Goal: Task Accomplishment & Management: Use online tool/utility

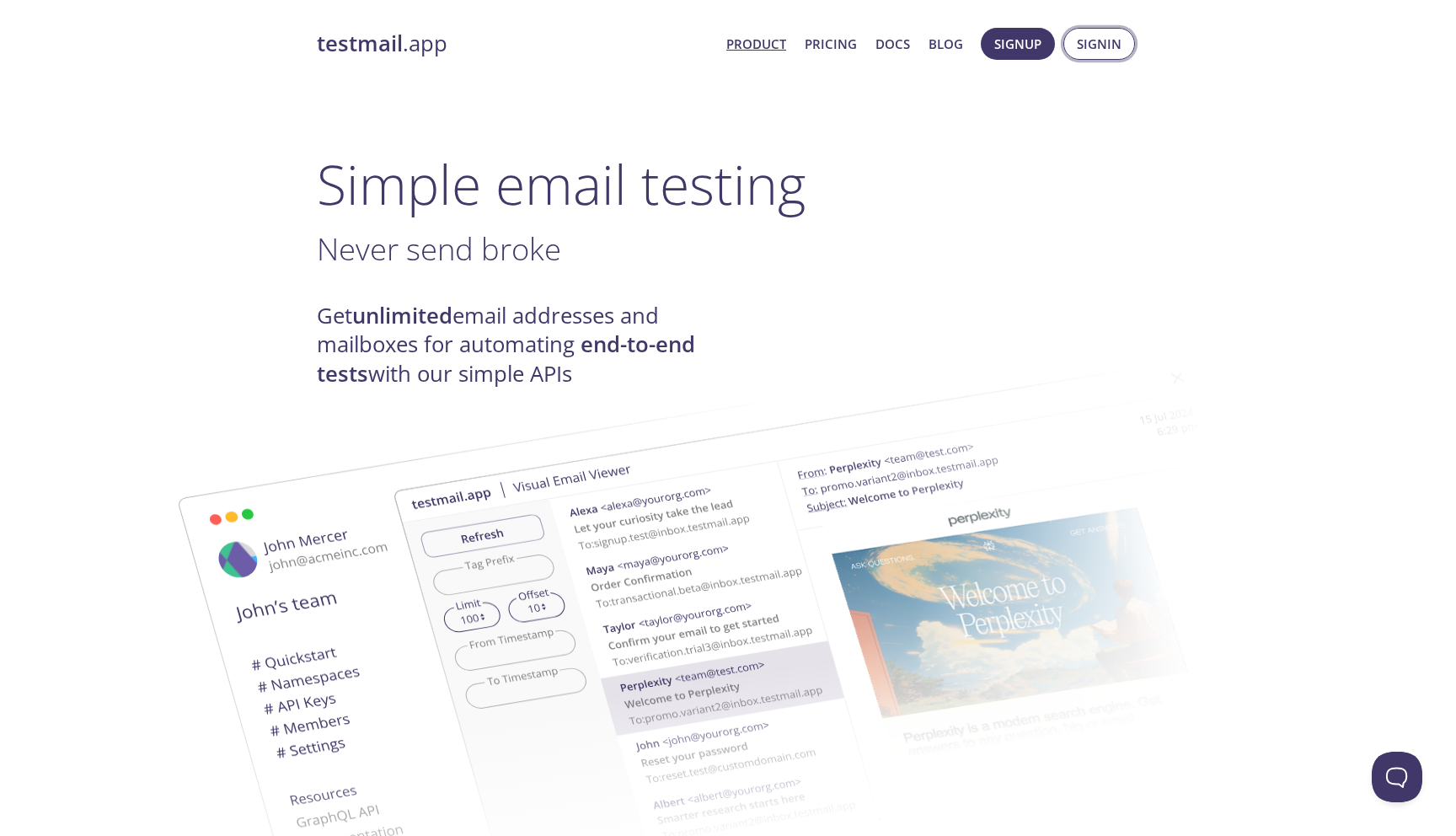
click at [1080, 42] on span "Signin" at bounding box center [1099, 44] width 45 height 22
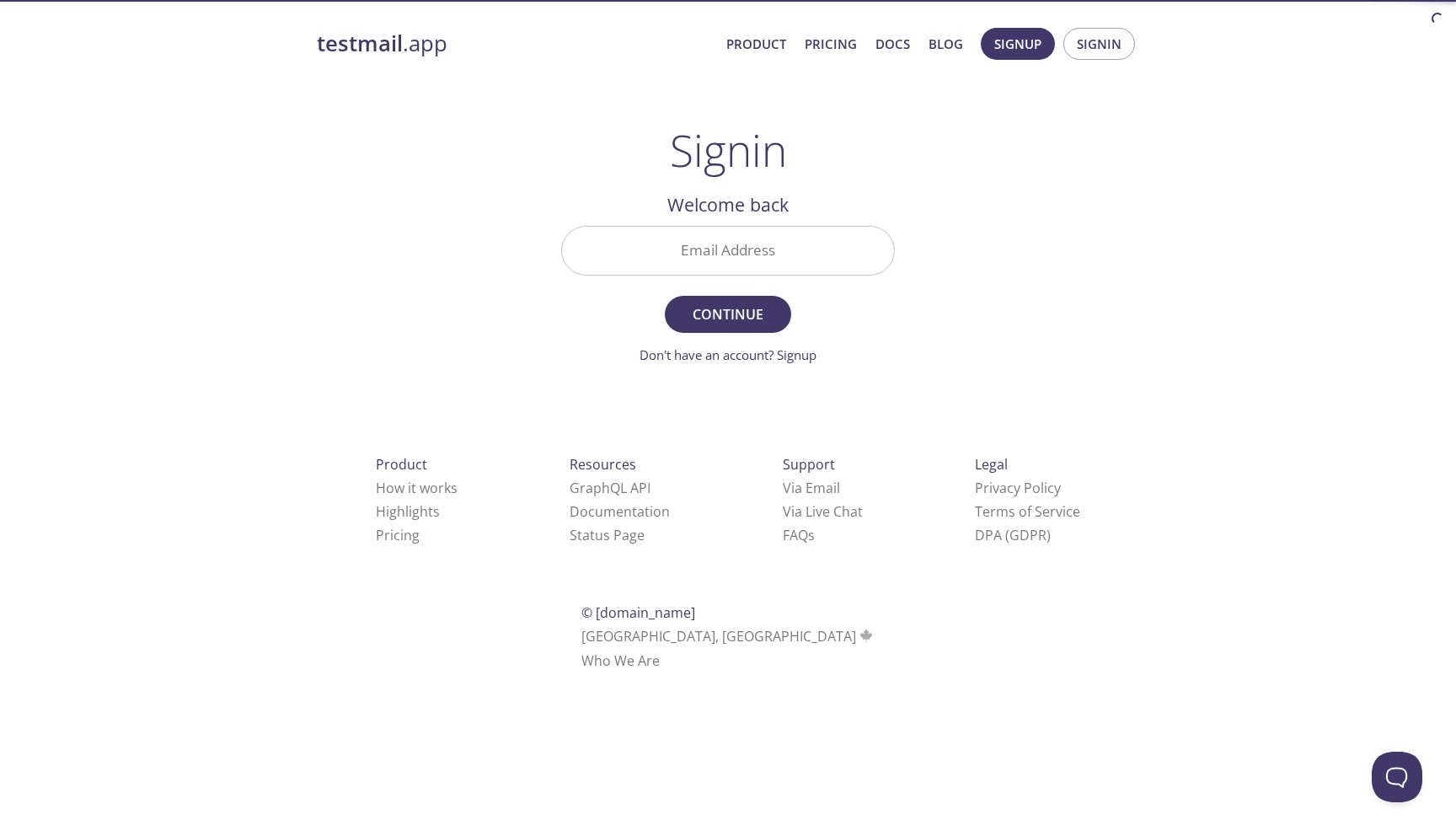
click at [697, 267] on input "Email Address" at bounding box center [728, 251] width 332 height 48
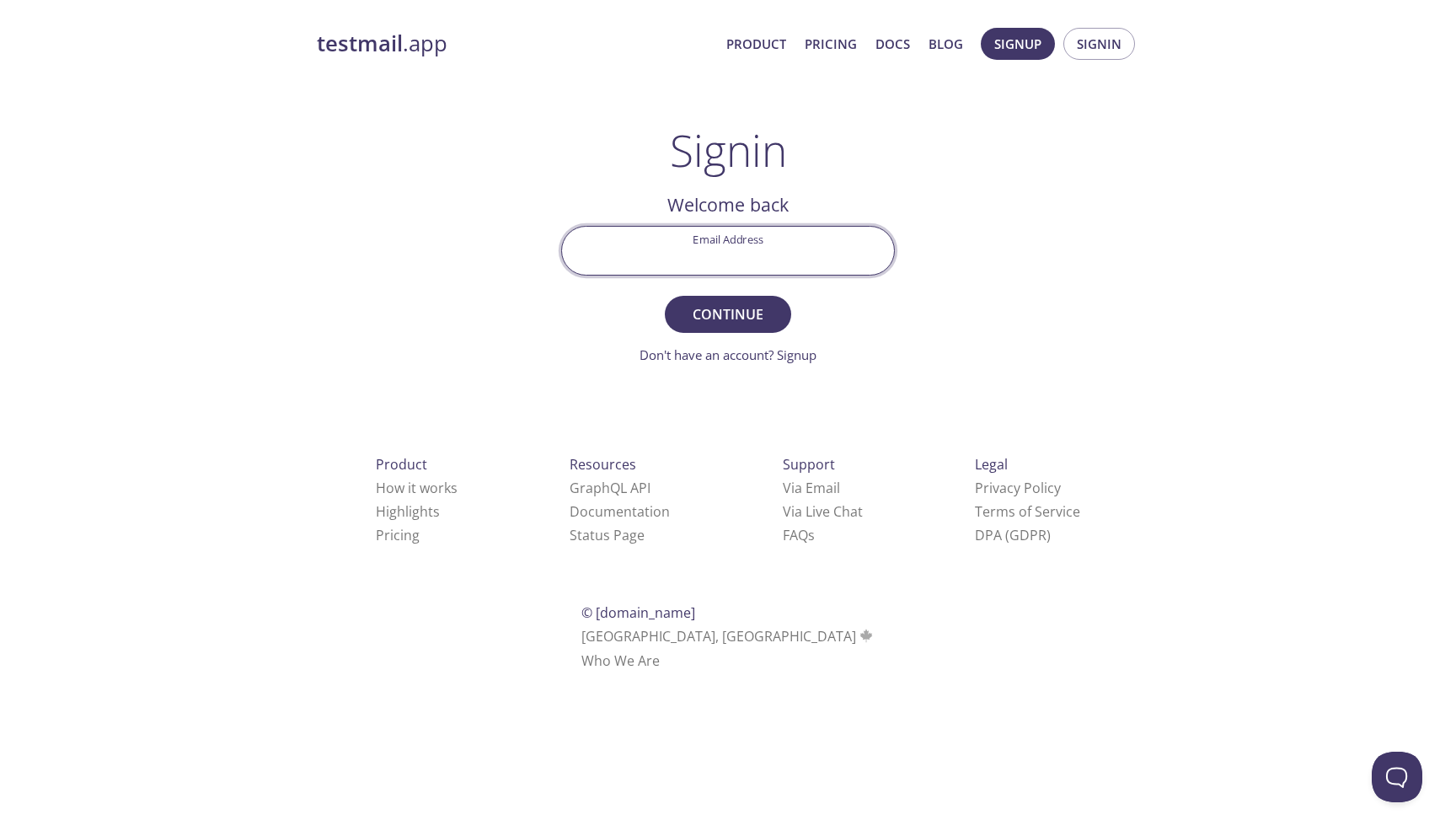
type input "[EMAIL_ADDRESS][DOMAIN_NAME]"
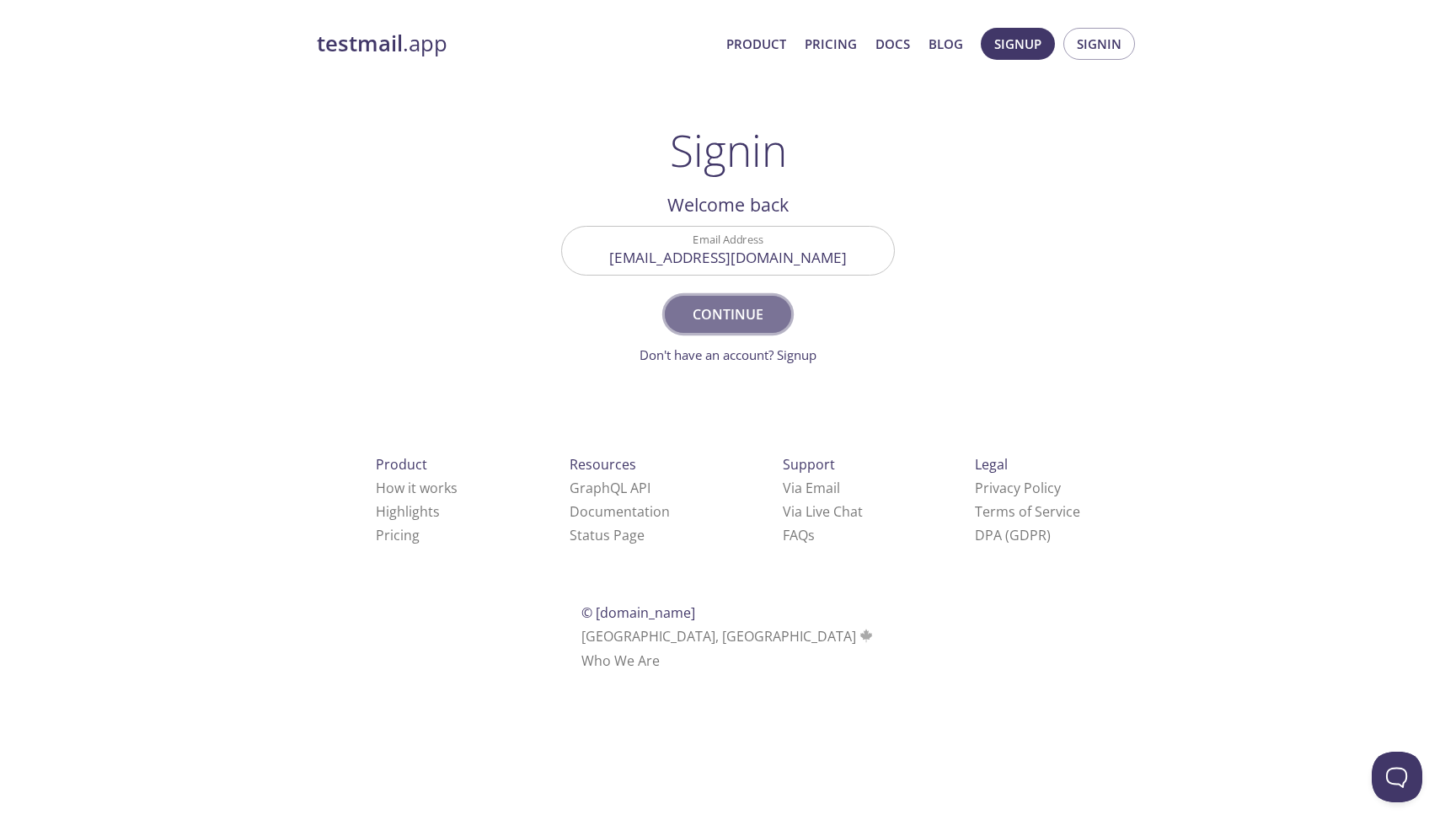
click at [719, 299] on button "Continue" at bounding box center [728, 315] width 127 height 37
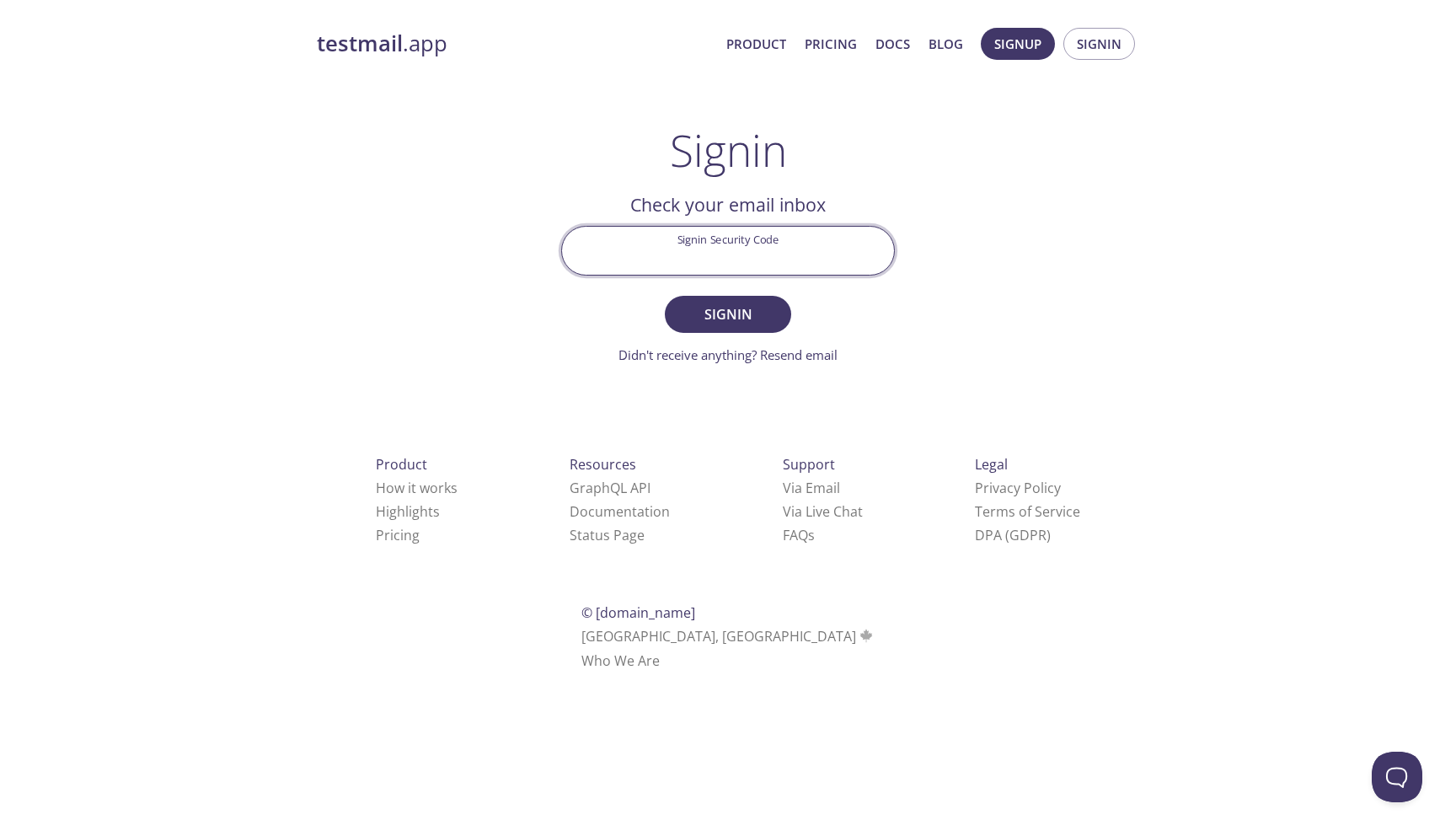
click at [723, 260] on input "Signin Security Code" at bounding box center [728, 251] width 332 height 48
paste input "CE5MLG6"
type input "CE5MLG6"
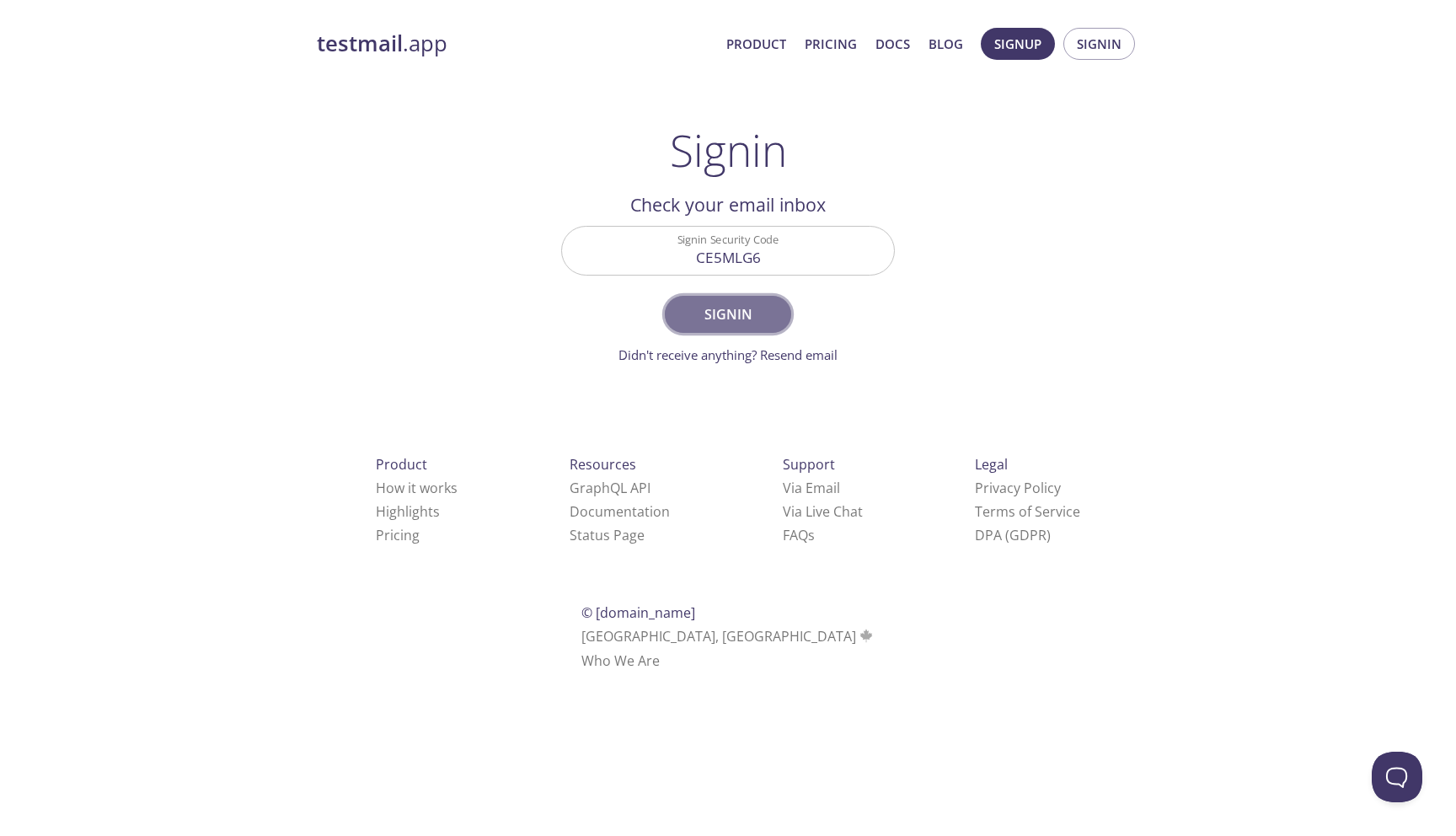
click at [748, 314] on span "Signin" at bounding box center [728, 315] width 89 height 24
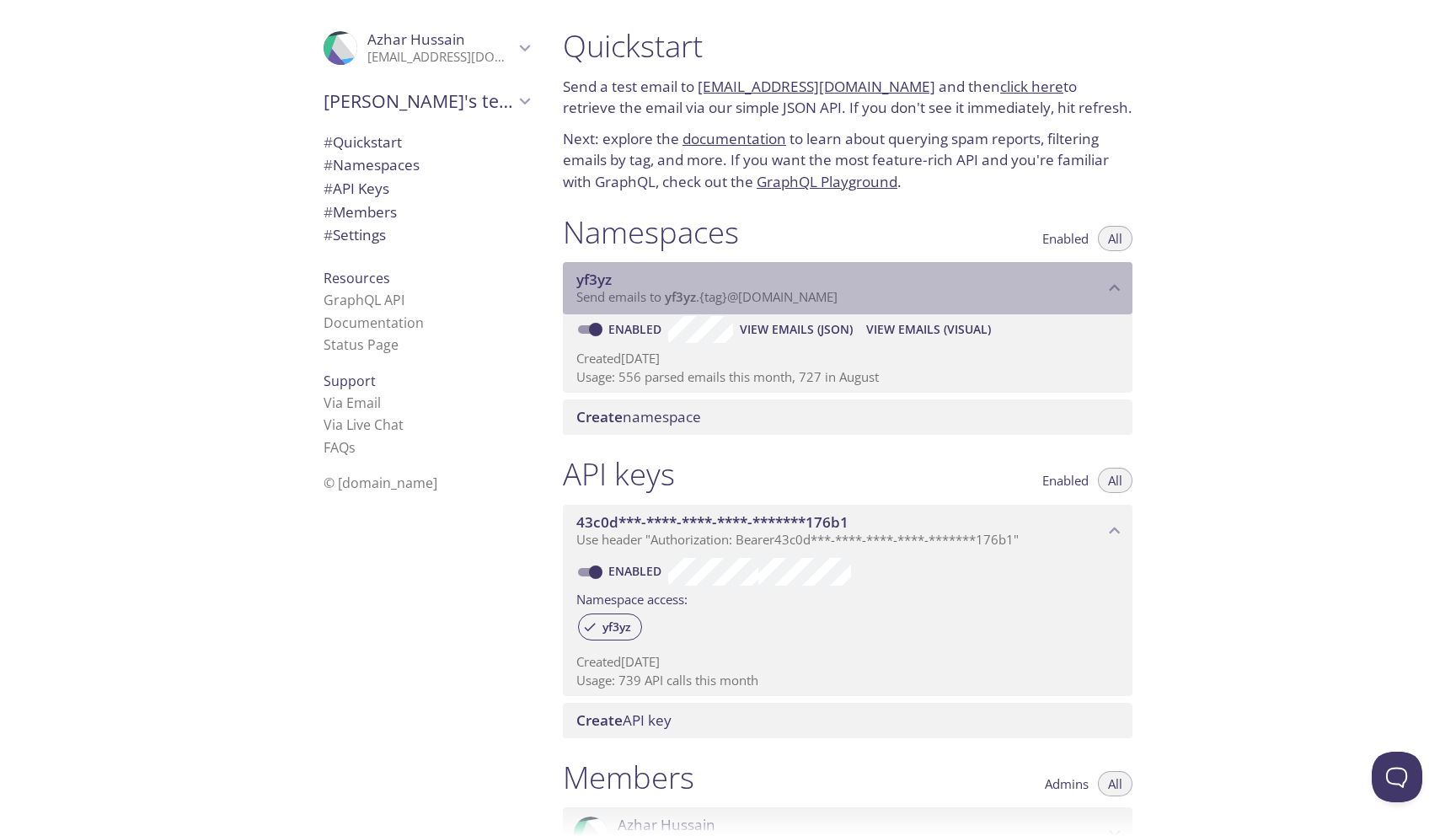
click at [678, 291] on span "yf3yz" at bounding box center [680, 297] width 31 height 17
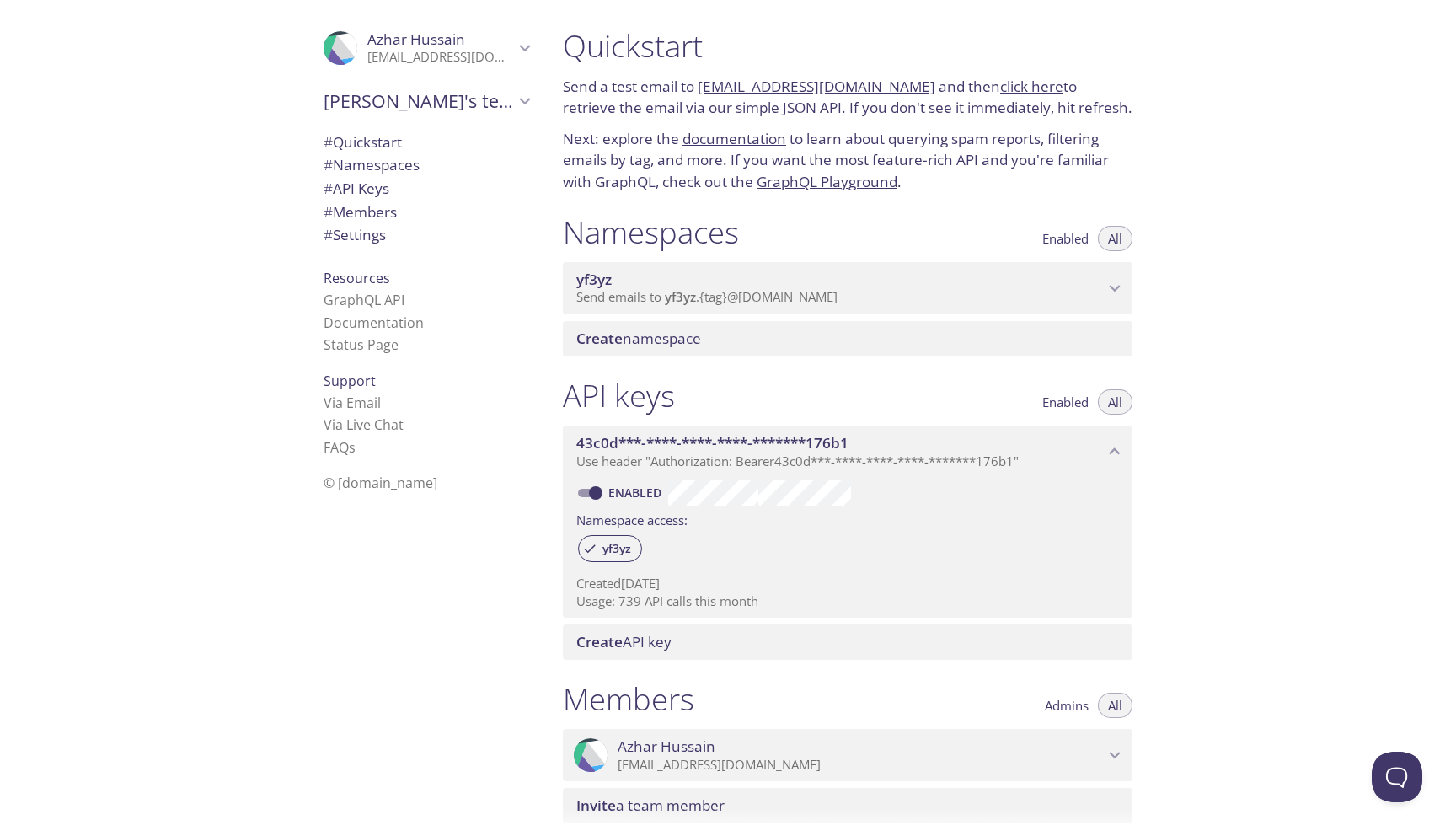
click at [678, 291] on span "yf3yz" at bounding box center [680, 297] width 31 height 17
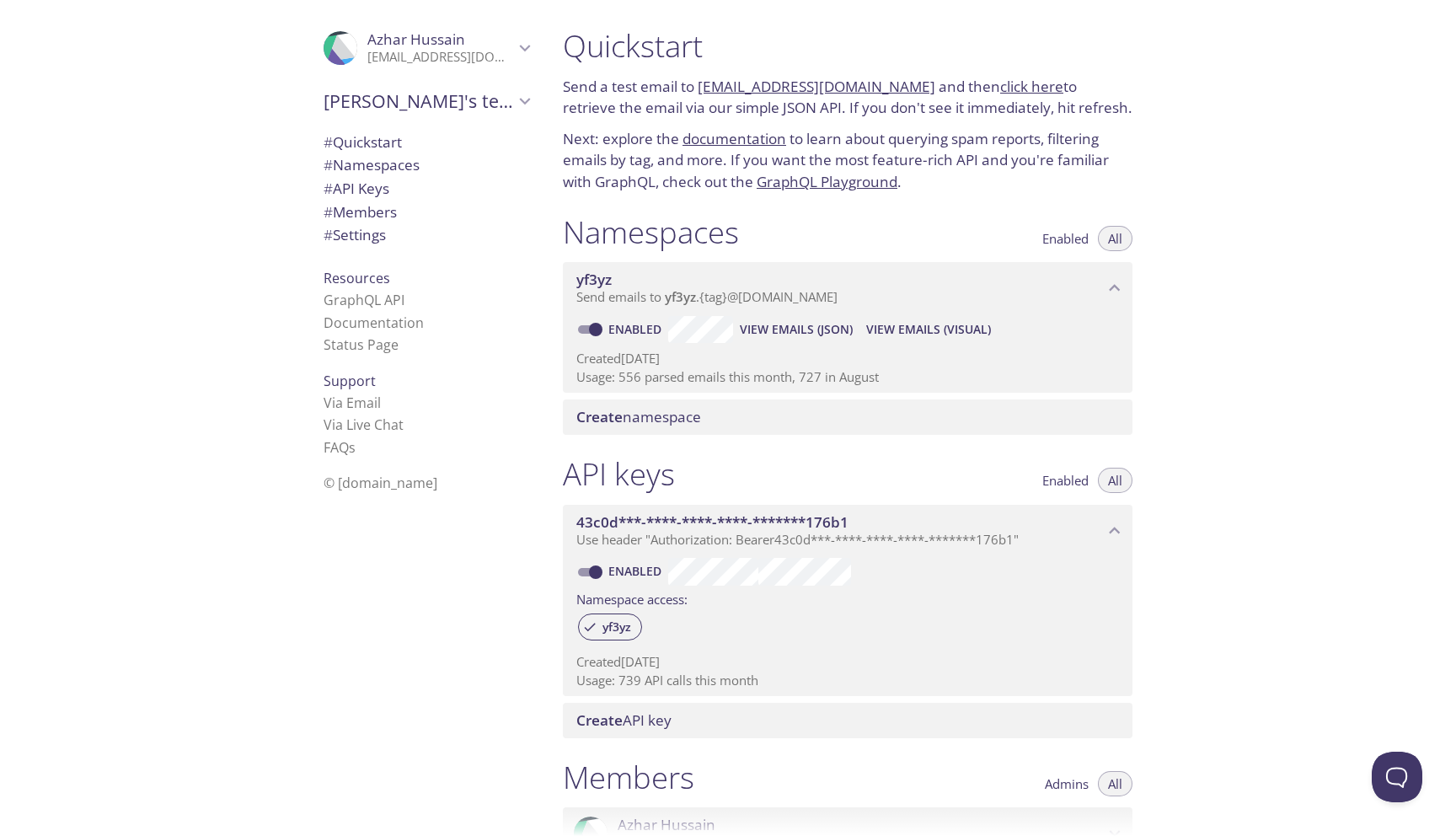
click at [926, 326] on span "View Emails (Visual)" at bounding box center [928, 329] width 125 height 20
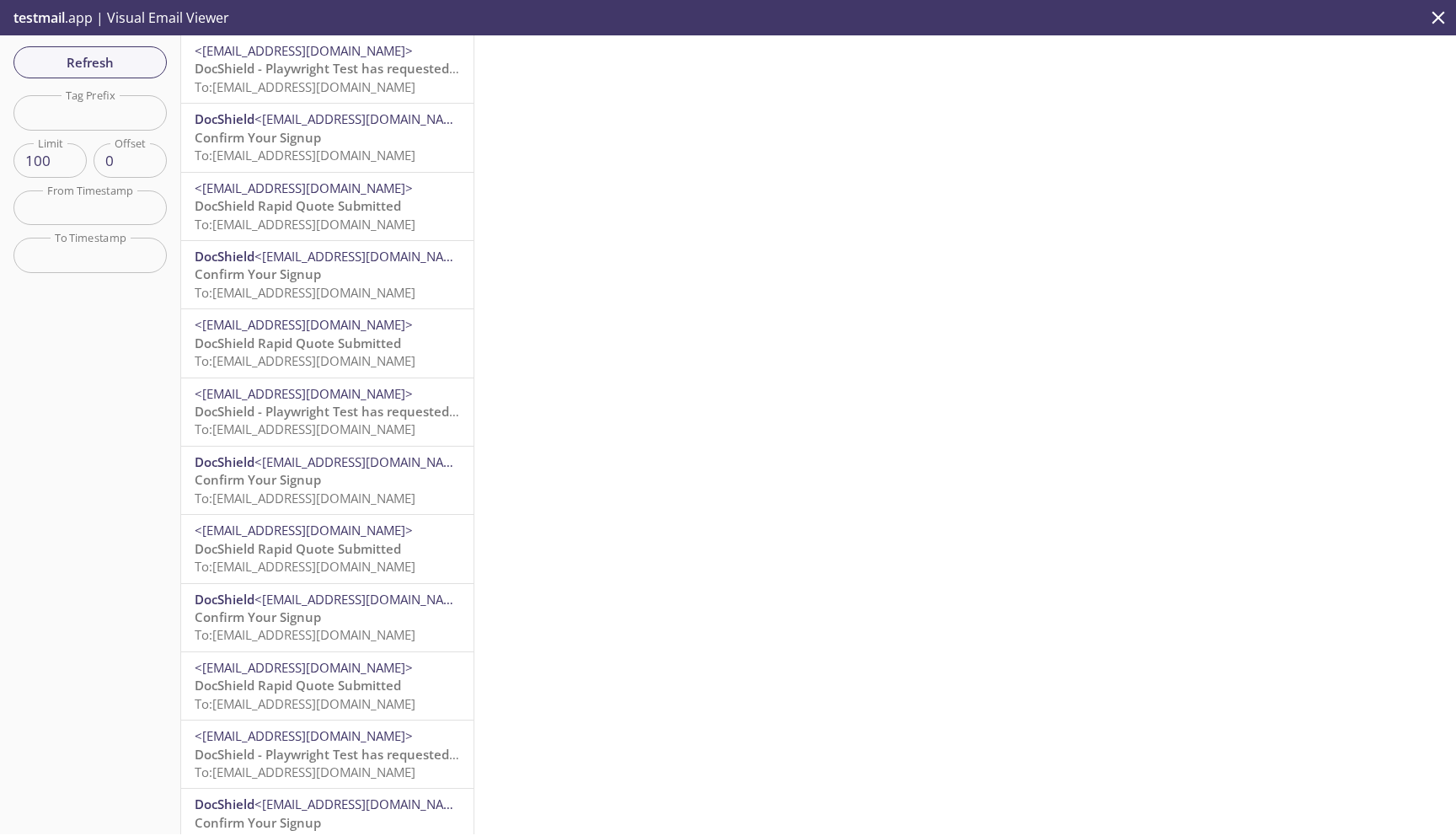
click at [360, 79] on span "To: [EMAIL_ADDRESS][DOMAIN_NAME]" at bounding box center [305, 87] width 221 height 17
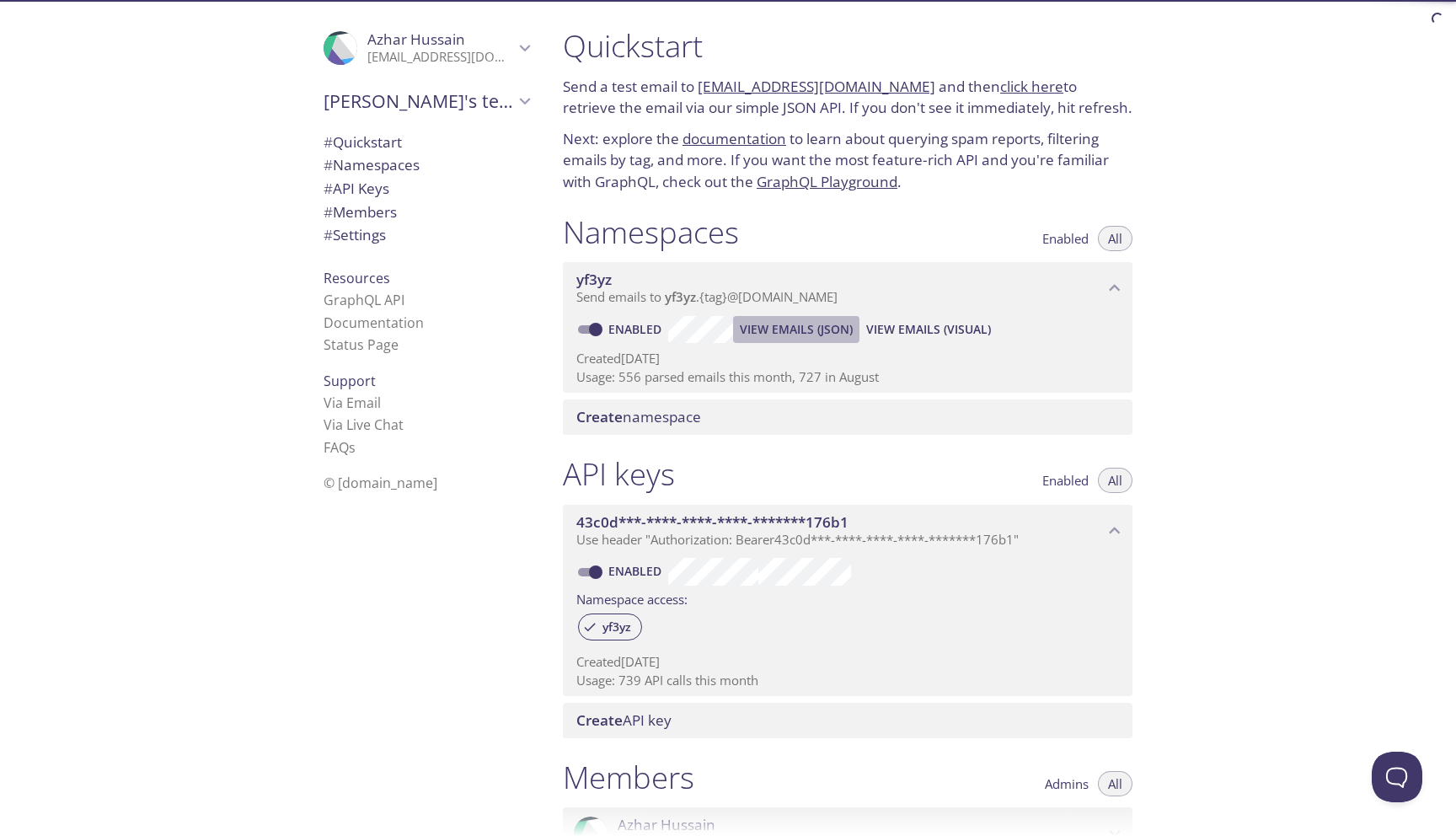
click at [832, 323] on span "View Emails (JSON)" at bounding box center [796, 329] width 113 height 20
